Goal: Task Accomplishment & Management: Manage account settings

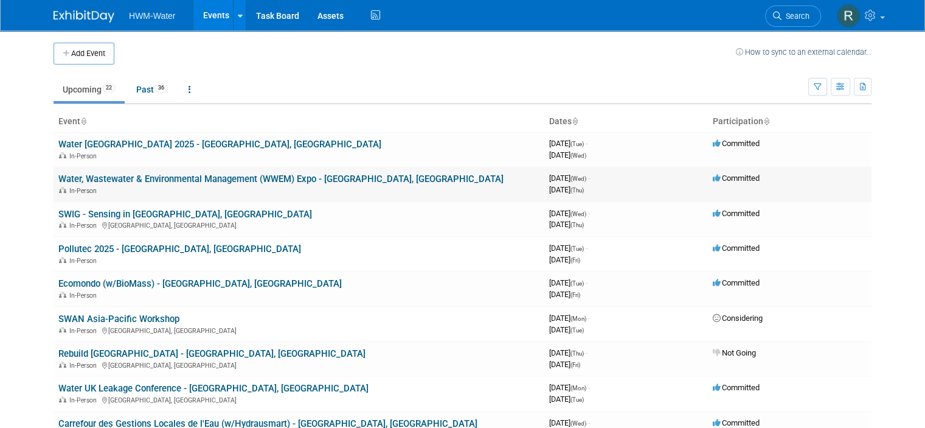
click at [494, 192] on div "In-Person" at bounding box center [298, 190] width 481 height 10
click at [397, 189] on div "In-Person" at bounding box center [298, 190] width 481 height 10
click at [396, 179] on link "Water, Wastewater & Environmental Management (WWEM) Expo - [GEOGRAPHIC_DATA], […" at bounding box center [280, 178] width 445 height 11
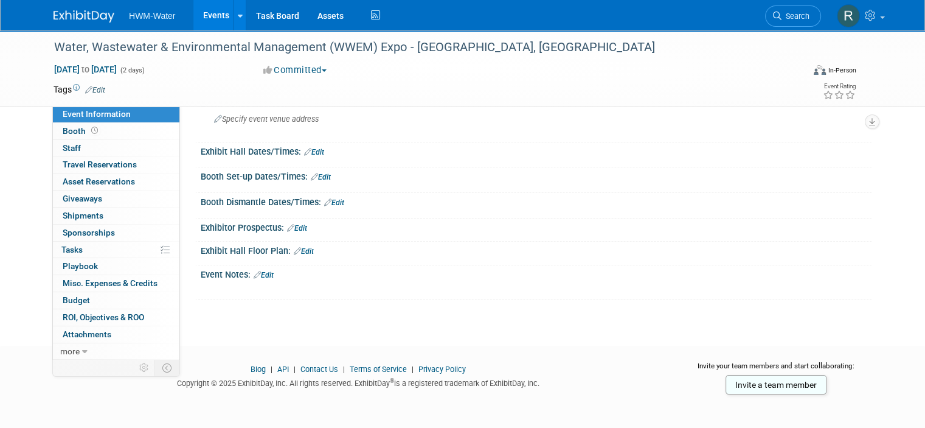
scroll to position [99, 0]
click at [264, 276] on link "Edit" at bounding box center [264, 274] width 20 height 9
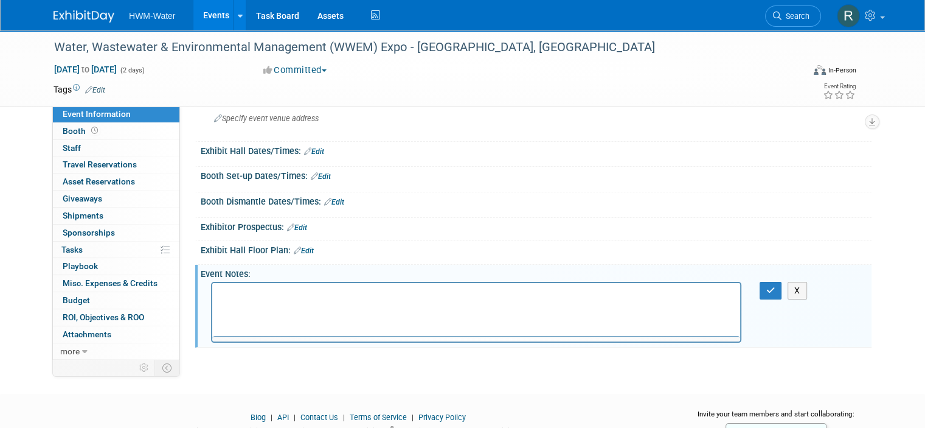
scroll to position [0, 0]
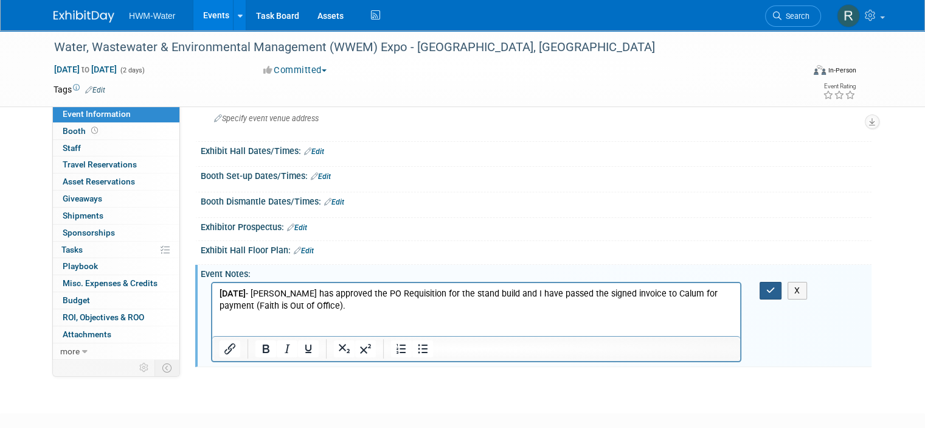
click at [776, 287] on icon "button" at bounding box center [771, 290] width 9 height 9
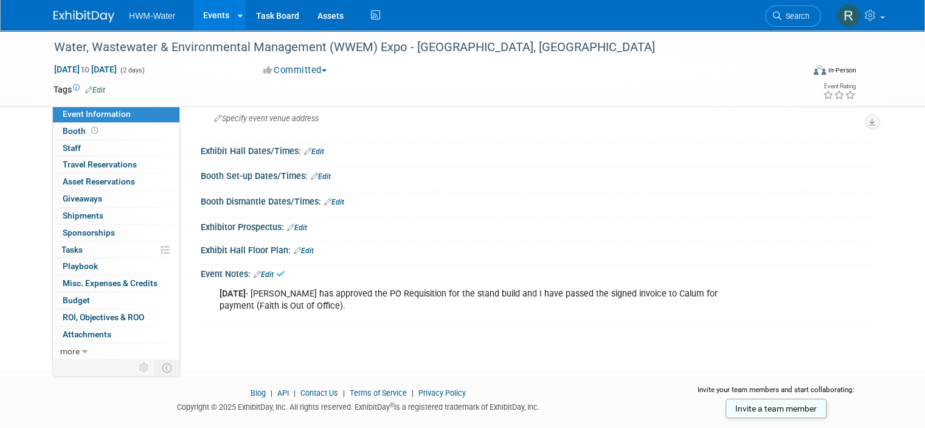
click at [88, 18] on img at bounding box center [84, 16] width 61 height 12
